Goal: Information Seeking & Learning: Learn about a topic

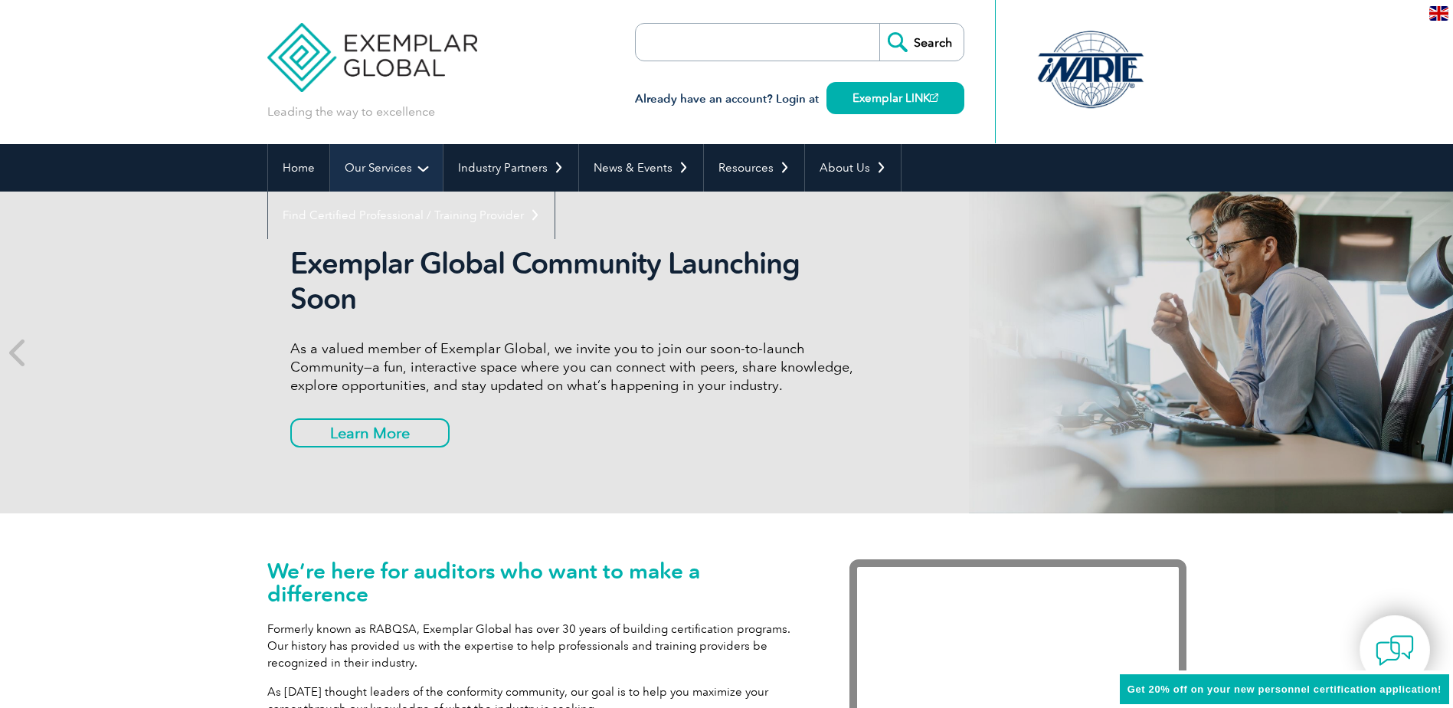
click at [417, 161] on link "Our Services" at bounding box center [386, 167] width 113 height 47
click at [421, 169] on link "Our Services" at bounding box center [386, 167] width 113 height 47
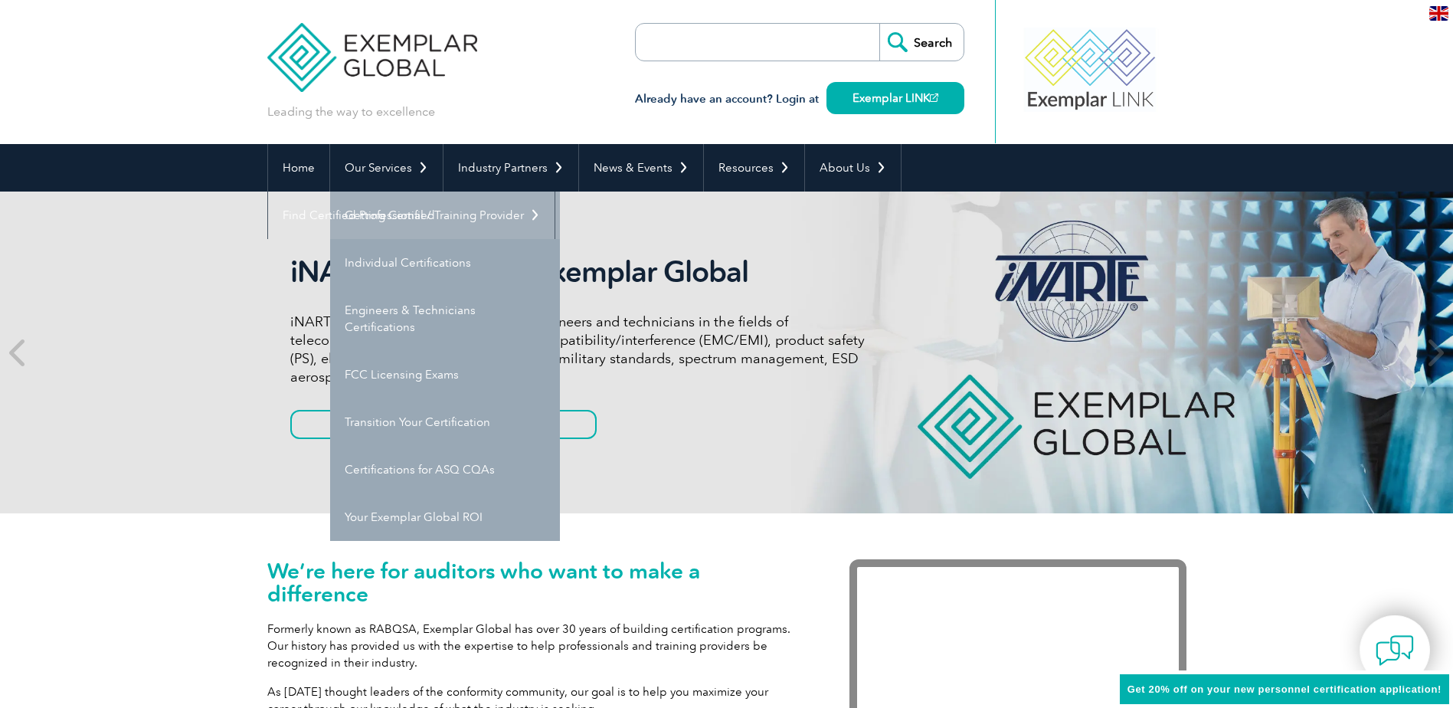
click at [406, 211] on link "Getting Certified" at bounding box center [445, 215] width 230 height 47
